Goal: Information Seeking & Learning: Learn about a topic

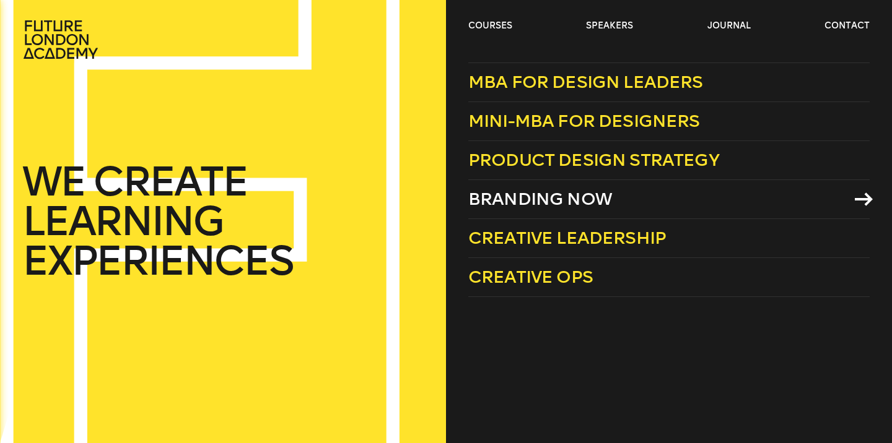
click at [505, 195] on span "Branding Now" at bounding box center [540, 199] width 144 height 20
click at [484, 27] on link "courses" at bounding box center [490, 26] width 44 height 12
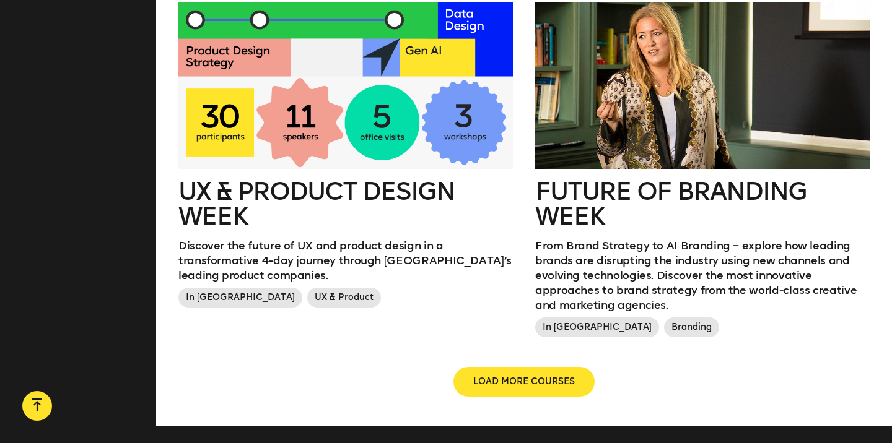
scroll to position [1451, 0]
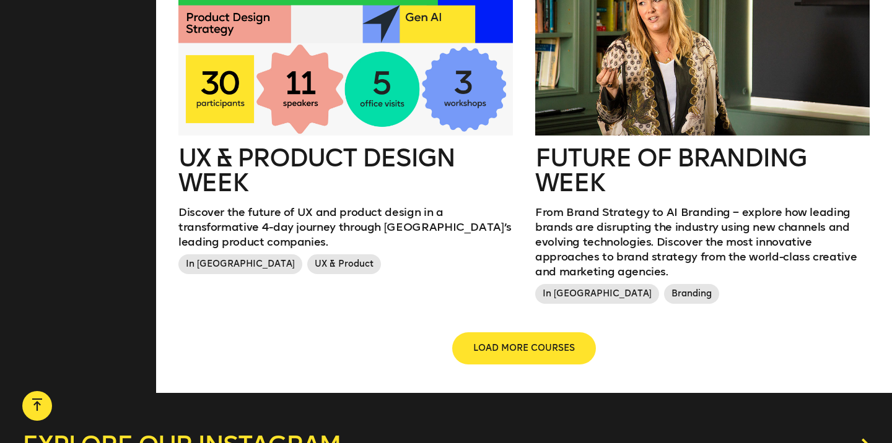
click at [555, 334] on button "LOAD MORE COURSES" at bounding box center [523, 349] width 141 height 30
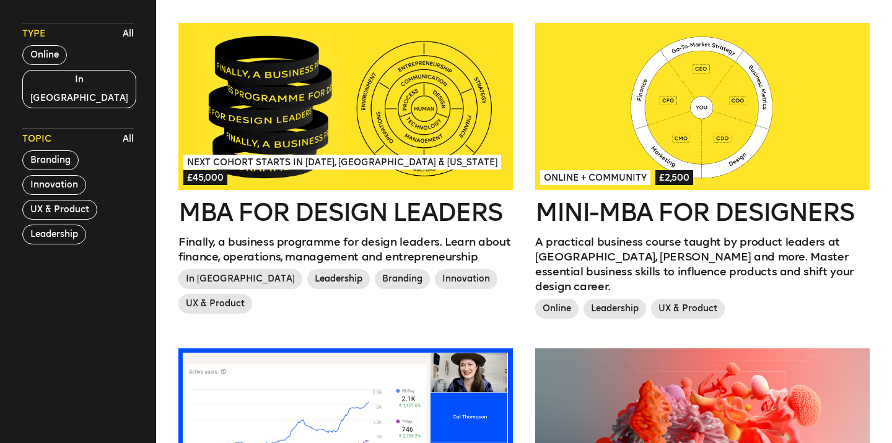
scroll to position [402, 0]
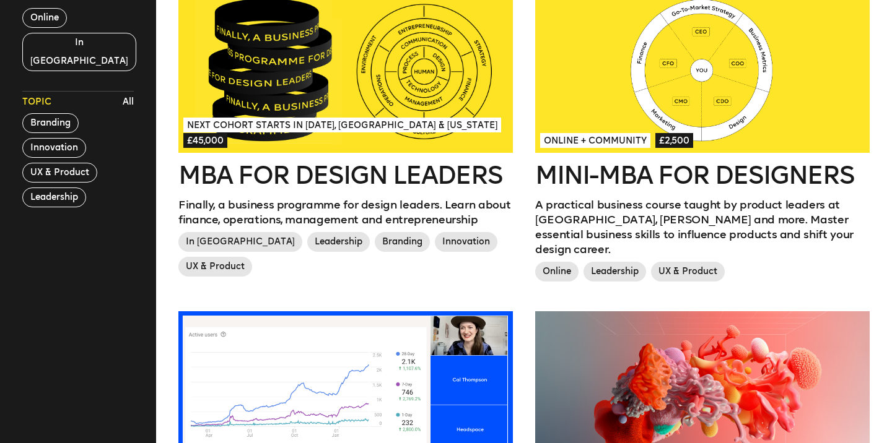
click at [387, 103] on div at bounding box center [345, 69] width 334 height 167
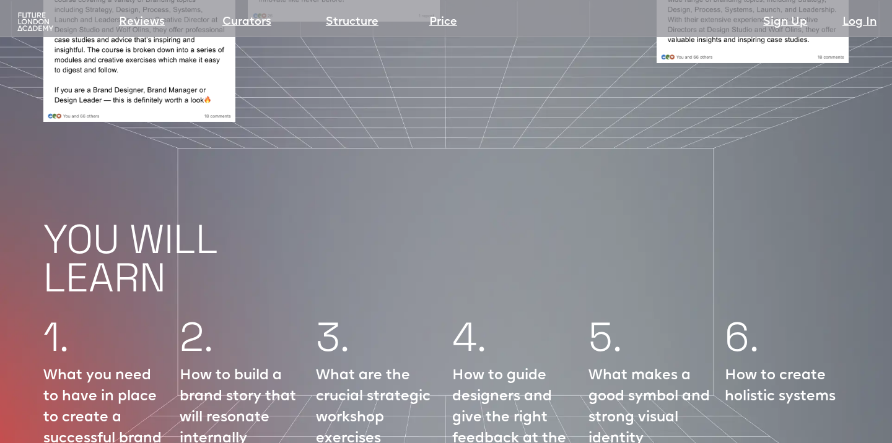
scroll to position [1461, 0]
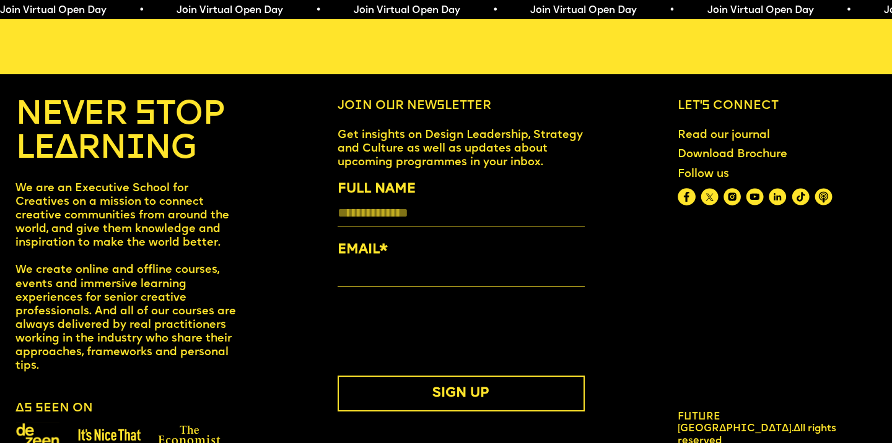
scroll to position [5020, 0]
